Goal: Transaction & Acquisition: Book appointment/travel/reservation

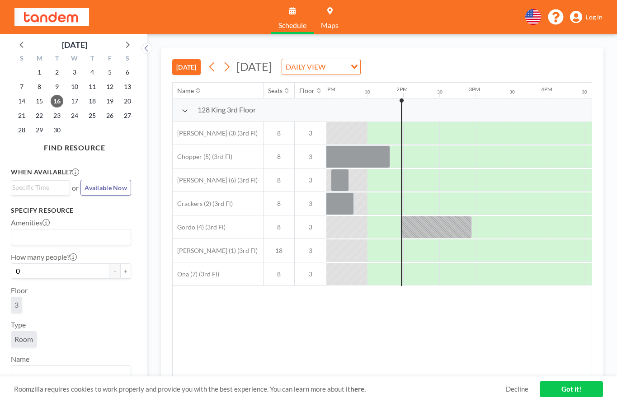
scroll to position [0, 940]
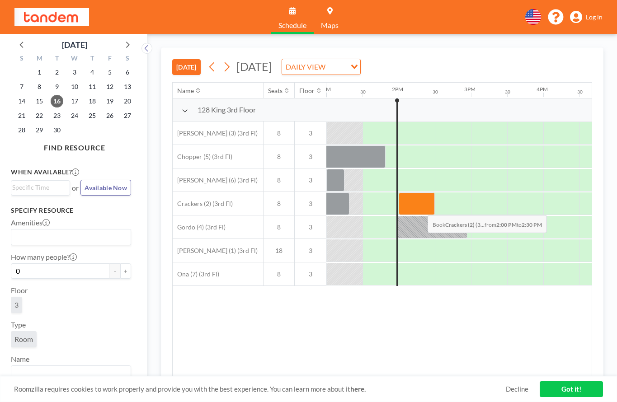
click at [420, 208] on div at bounding box center [417, 204] width 36 height 23
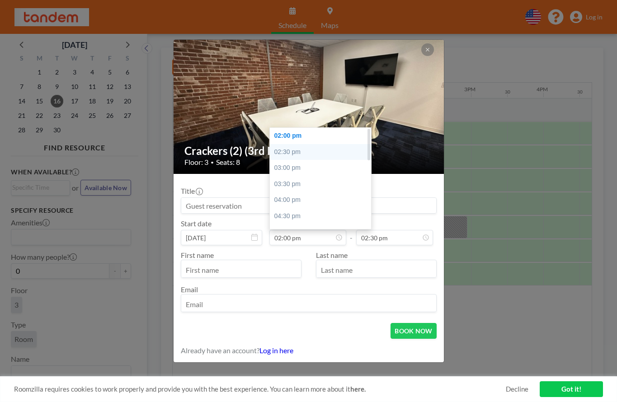
click at [292, 154] on div "02:30 pm" at bounding box center [320, 152] width 101 height 16
type input "02:30 pm"
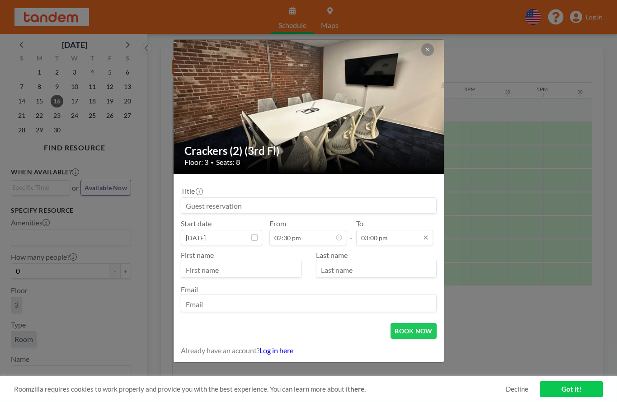
scroll to position [475, 0]
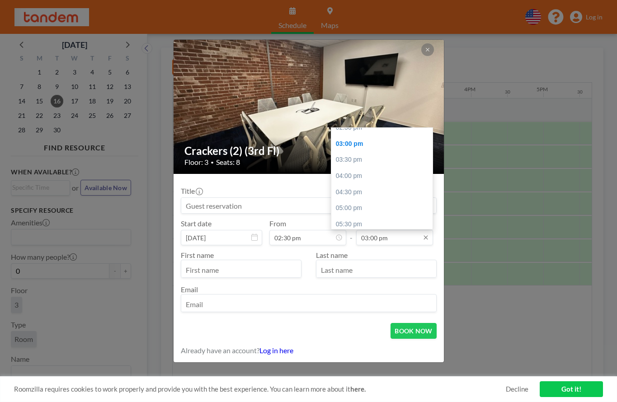
click at [387, 240] on input "03:00 pm" at bounding box center [394, 237] width 77 height 15
click at [376, 237] on input "03:00 pm" at bounding box center [394, 237] width 77 height 15
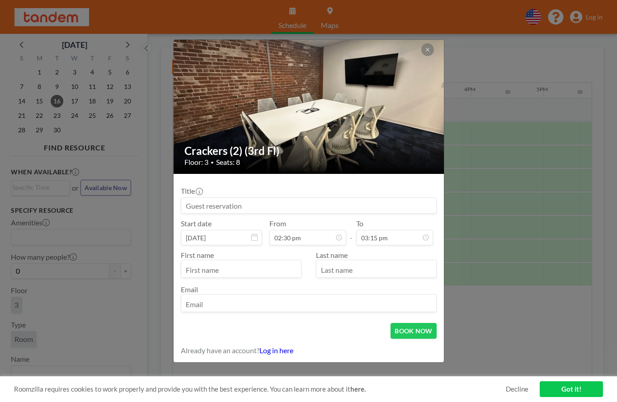
scroll to position [16, 0]
type input "03:15 pm"
click at [255, 202] on input at bounding box center [308, 205] width 255 height 15
type input "Ke Ma"
type input "Ke"
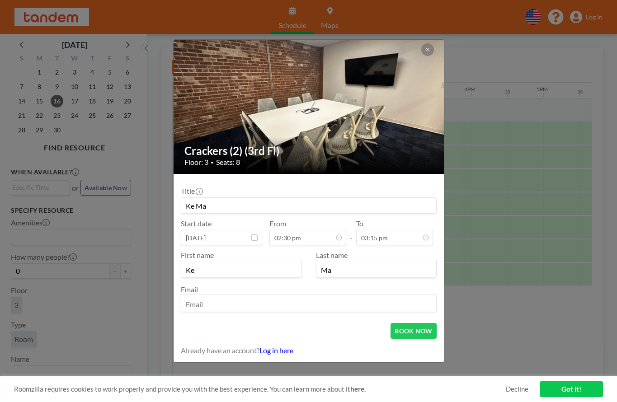
type input "Ma"
type input "[EMAIL_ADDRESS][DOMAIN_NAME]"
click at [410, 331] on button "BOOK NOW" at bounding box center [413, 331] width 46 height 16
